Goal: Obtain resource: Obtain resource

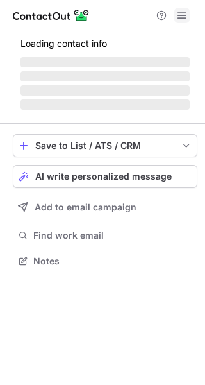
scroll to position [259, 205]
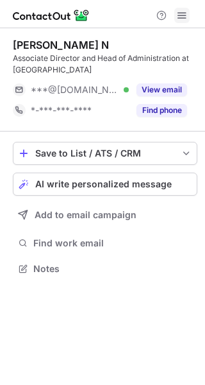
click at [183, 14] on span at bounding box center [182, 15] width 10 height 10
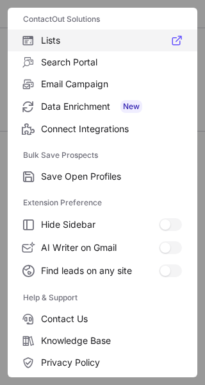
scroll to position [149, 0]
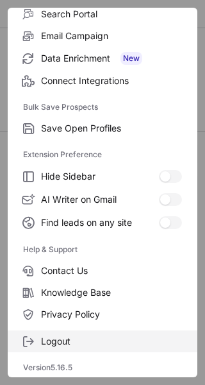
click at [67, 341] on span "Logout" at bounding box center [111, 341] width 141 height 12
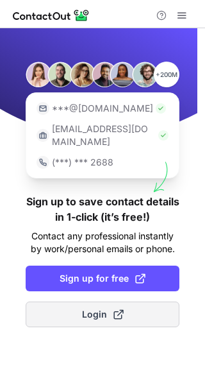
click at [76, 301] on button "Login" at bounding box center [103, 314] width 154 height 26
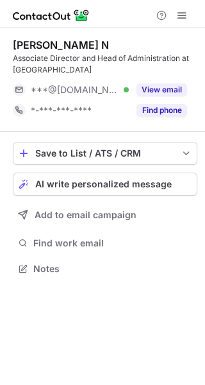
scroll to position [259, 205]
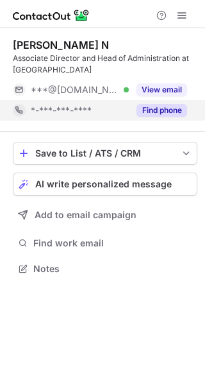
click at [151, 111] on button "Find phone" at bounding box center [162, 110] width 51 height 13
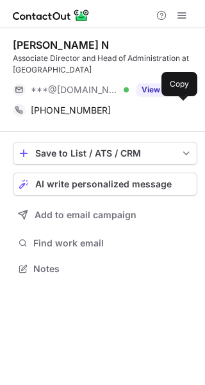
click at [67, 108] on span "+919551454007" at bounding box center [71, 111] width 80 height 12
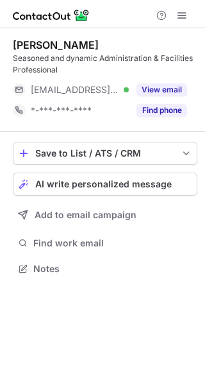
scroll to position [259, 205]
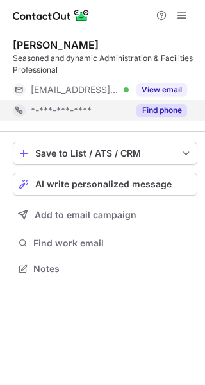
click at [153, 119] on div "Find phone" at bounding box center [158, 110] width 58 height 21
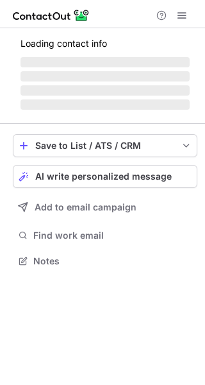
scroll to position [6, 6]
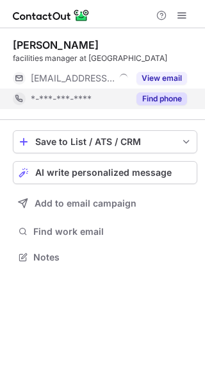
click at [141, 96] on button "Find phone" at bounding box center [162, 98] width 51 height 13
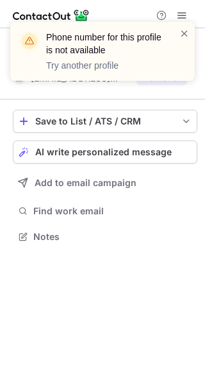
scroll to position [227, 205]
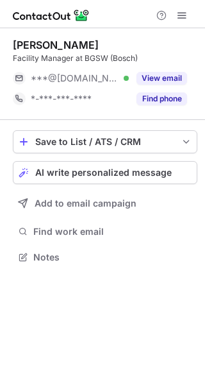
scroll to position [6, 6]
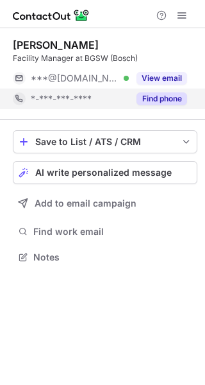
click at [174, 94] on button "Find phone" at bounding box center [162, 98] width 51 height 13
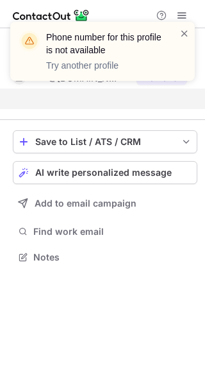
scroll to position [227, 205]
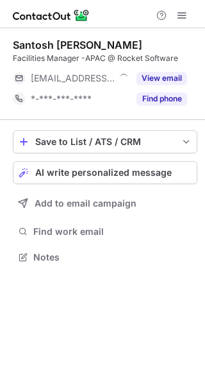
scroll to position [6, 6]
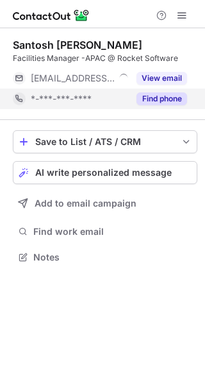
click at [161, 103] on button "Find phone" at bounding box center [162, 98] width 51 height 13
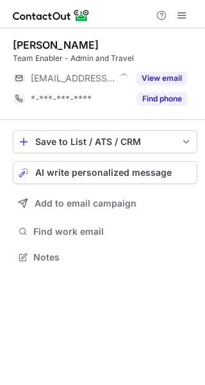
scroll to position [6, 6]
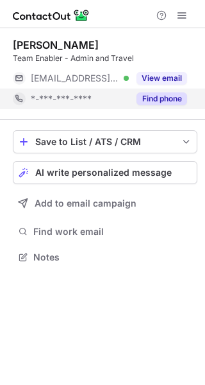
click at [158, 102] on button "Find phone" at bounding box center [162, 98] width 51 height 13
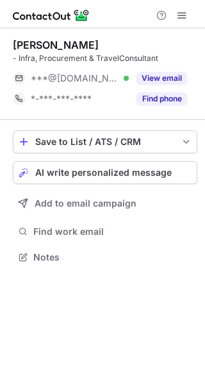
scroll to position [6, 6]
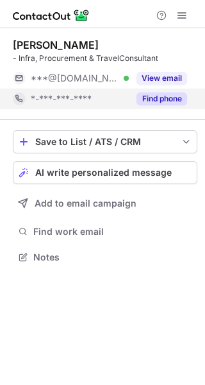
click at [164, 94] on button "Find phone" at bounding box center [162, 98] width 51 height 13
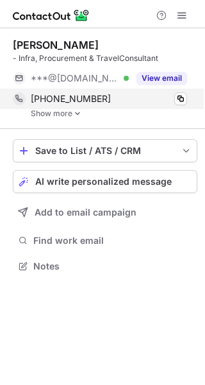
scroll to position [257, 205]
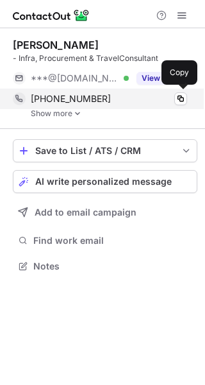
click at [67, 97] on span "[PHONE_NUMBER]" at bounding box center [71, 99] width 80 height 12
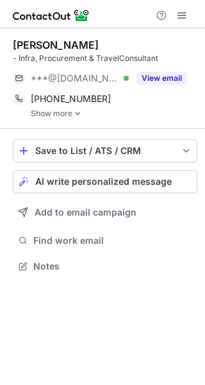
click at [63, 114] on link "Show more" at bounding box center [114, 113] width 167 height 9
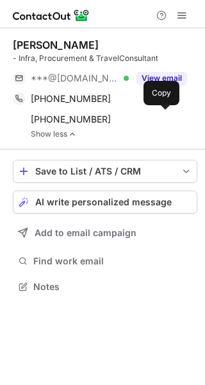
scroll to position [277, 205]
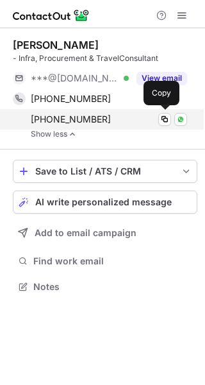
click at [66, 123] on span "[PHONE_NUMBER]" at bounding box center [71, 120] width 80 height 12
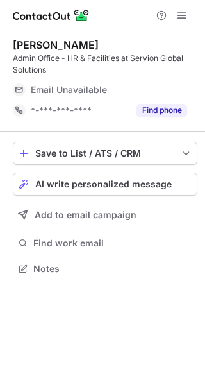
scroll to position [259, 205]
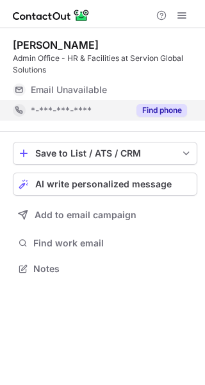
click at [169, 105] on button "Find phone" at bounding box center [162, 110] width 51 height 13
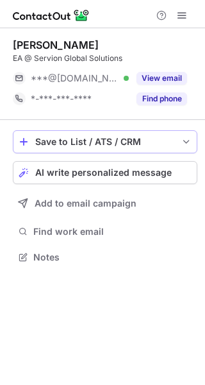
scroll to position [6, 6]
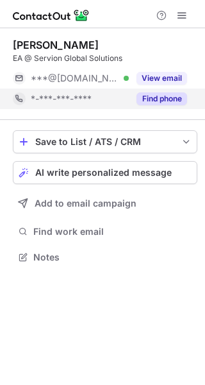
click at [163, 101] on button "Find phone" at bounding box center [162, 98] width 51 height 13
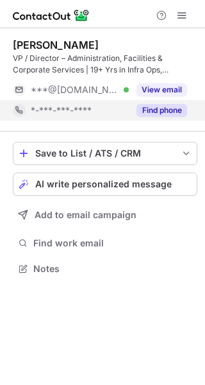
scroll to position [259, 205]
click at [170, 114] on button "Find phone" at bounding box center [162, 110] width 51 height 13
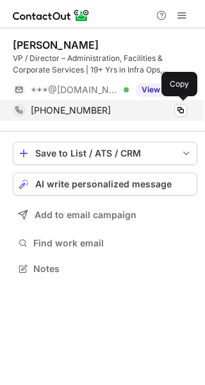
click at [78, 114] on span "+918940645706" at bounding box center [71, 111] width 80 height 12
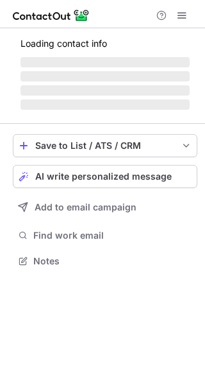
scroll to position [280, 205]
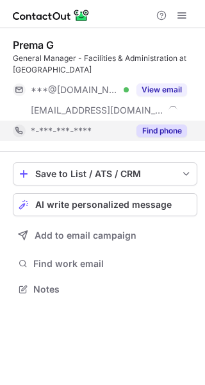
click at [157, 130] on button "Find phone" at bounding box center [162, 130] width 51 height 13
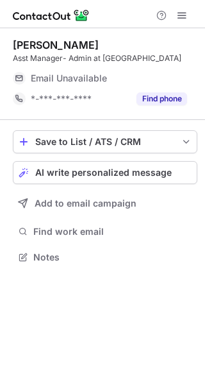
scroll to position [6, 6]
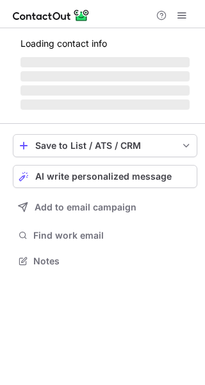
scroll to position [259, 205]
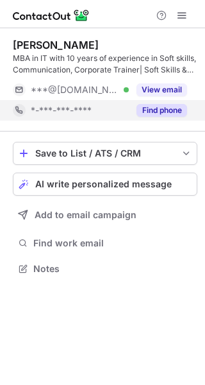
click at [153, 110] on button "Find phone" at bounding box center [162, 110] width 51 height 13
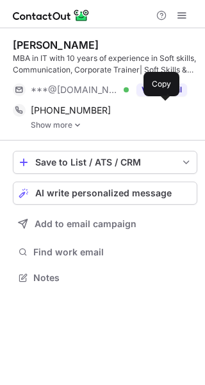
scroll to position [268, 205]
click at [75, 107] on span "[PHONE_NUMBER]" at bounding box center [71, 111] width 80 height 12
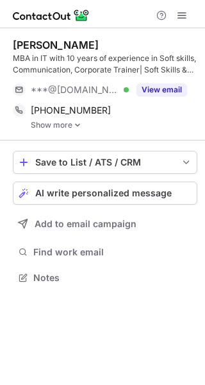
click at [59, 123] on link "Show more" at bounding box center [114, 125] width 167 height 9
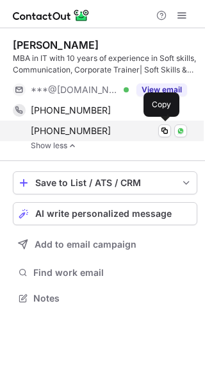
click at [69, 134] on span "[PHONE_NUMBER]" at bounding box center [71, 131] width 80 height 12
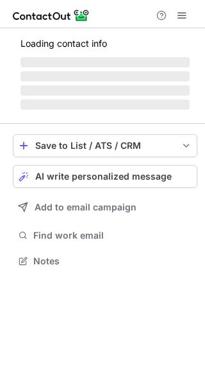
scroll to position [253, 205]
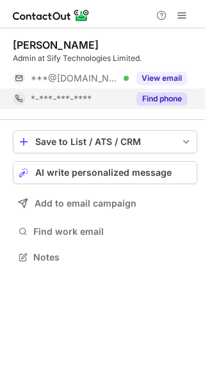
scroll to position [6, 6]
click at [170, 96] on button "Find phone" at bounding box center [162, 98] width 51 height 13
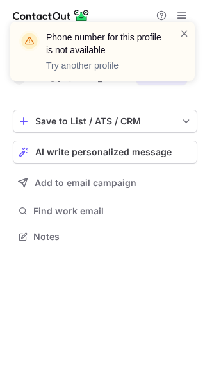
scroll to position [227, 205]
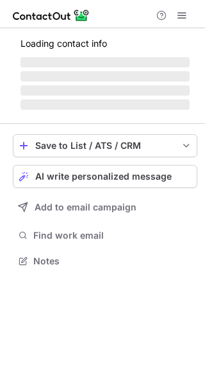
scroll to position [6, 6]
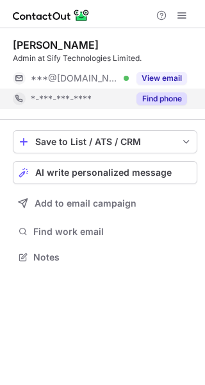
click at [169, 105] on button "Find phone" at bounding box center [162, 98] width 51 height 13
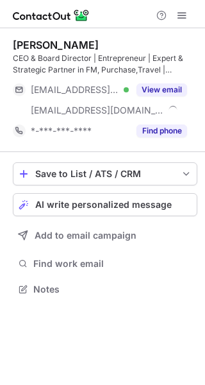
scroll to position [280, 205]
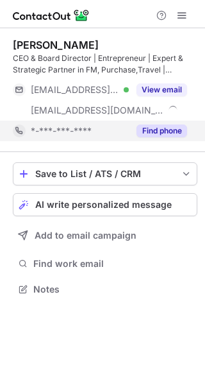
click at [179, 128] on button "Find phone" at bounding box center [162, 130] width 51 height 13
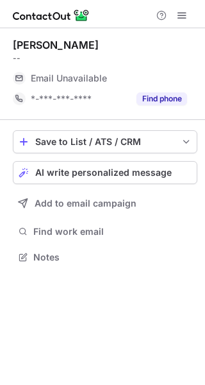
scroll to position [6, 6]
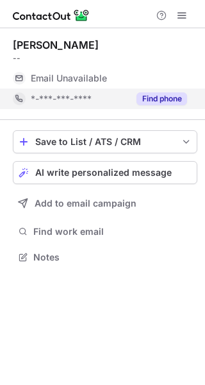
click at [164, 98] on button "Find phone" at bounding box center [162, 98] width 51 height 13
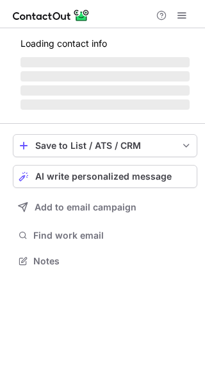
scroll to position [6, 6]
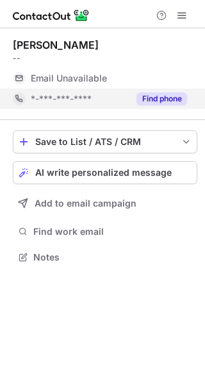
click at [156, 94] on button "Find phone" at bounding box center [162, 98] width 51 height 13
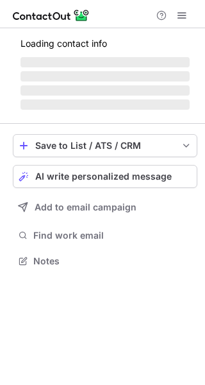
scroll to position [6, 6]
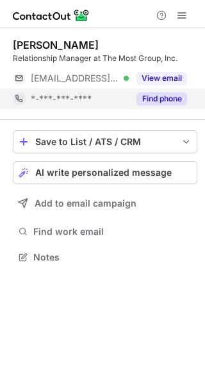
click at [185, 101] on button "Find phone" at bounding box center [162, 98] width 51 height 13
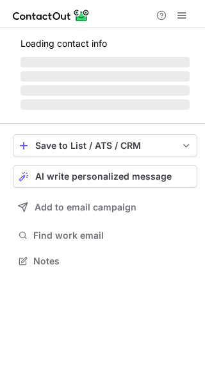
scroll to position [6, 6]
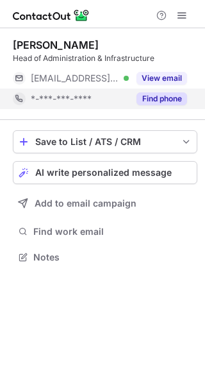
click at [175, 97] on button "Find phone" at bounding box center [162, 98] width 51 height 13
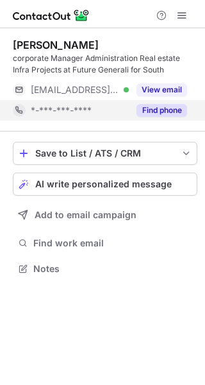
scroll to position [259, 205]
click at [155, 115] on button "Find phone" at bounding box center [162, 110] width 51 height 13
